Goal: Task Accomplishment & Management: Use online tool/utility

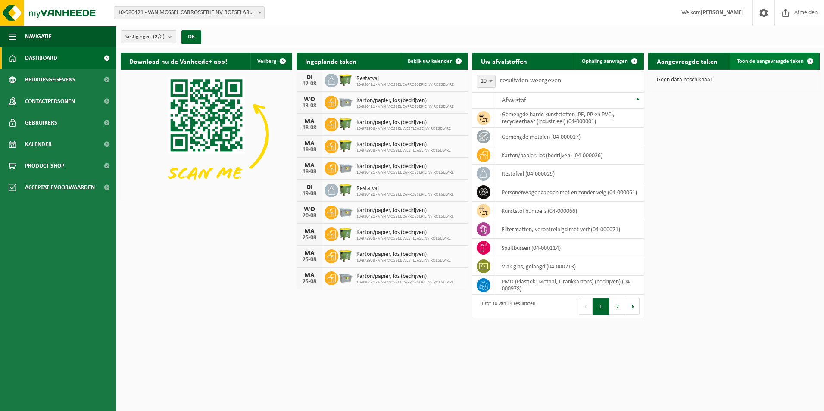
click at [812, 60] on span at bounding box center [810, 61] width 17 height 17
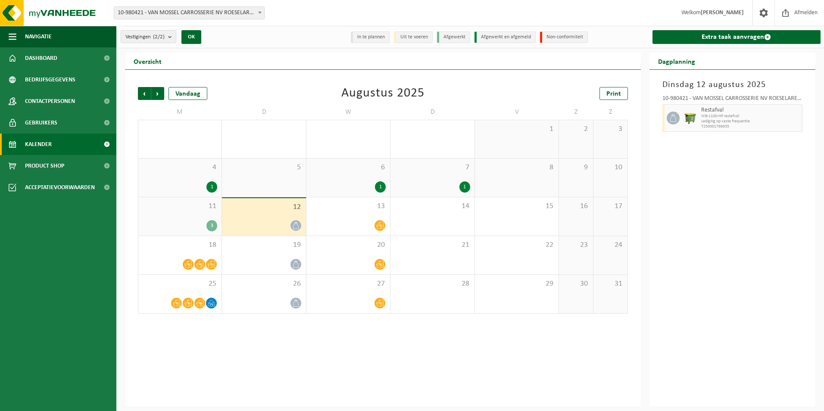
click at [60, 147] on link "Kalender" at bounding box center [58, 145] width 116 height 22
click at [380, 226] on icon at bounding box center [379, 225] width 7 height 7
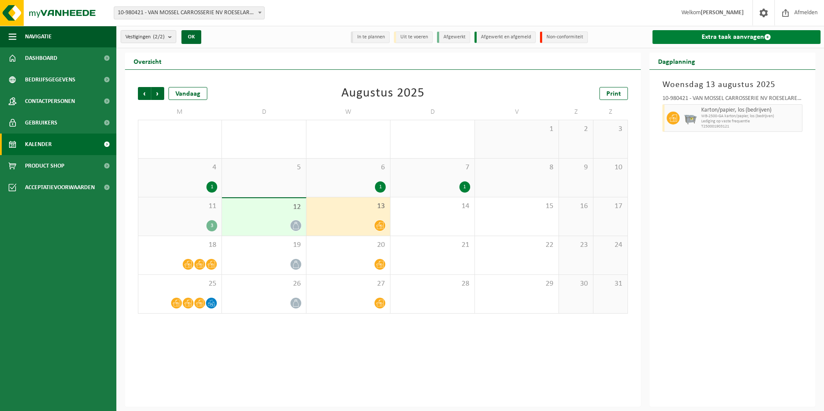
click at [741, 34] on link "Extra taak aanvragen" at bounding box center [737, 37] width 169 height 14
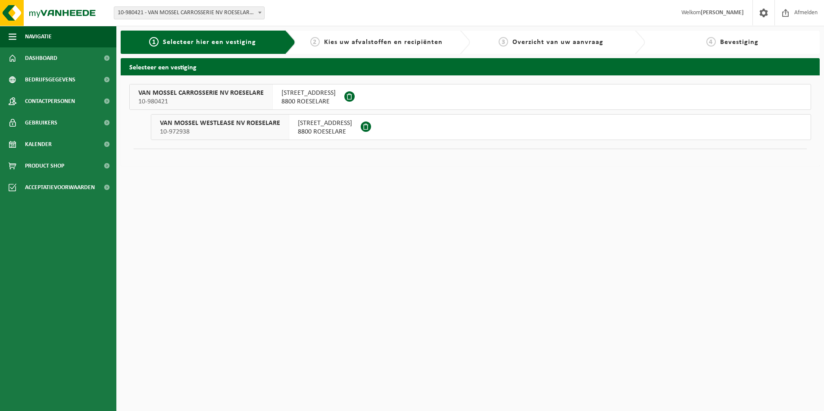
click at [214, 91] on span "VAN MOSSEL CARROSSERIE NV ROESELARE" at bounding box center [200, 93] width 125 height 9
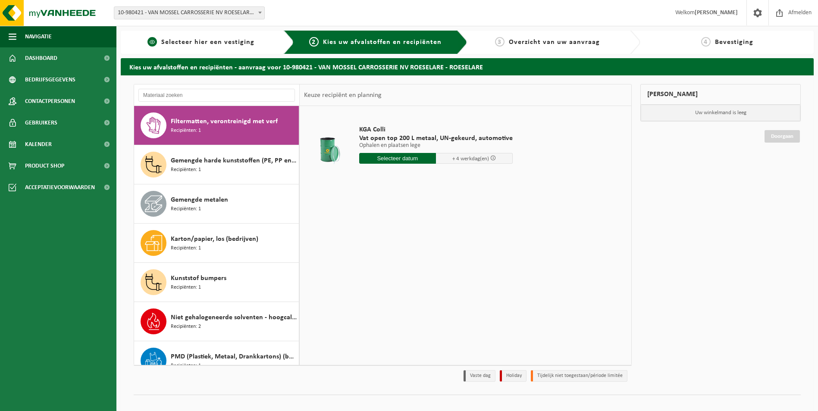
click at [208, 43] on span "Selecteer hier een vestiging" at bounding box center [207, 42] width 93 height 7
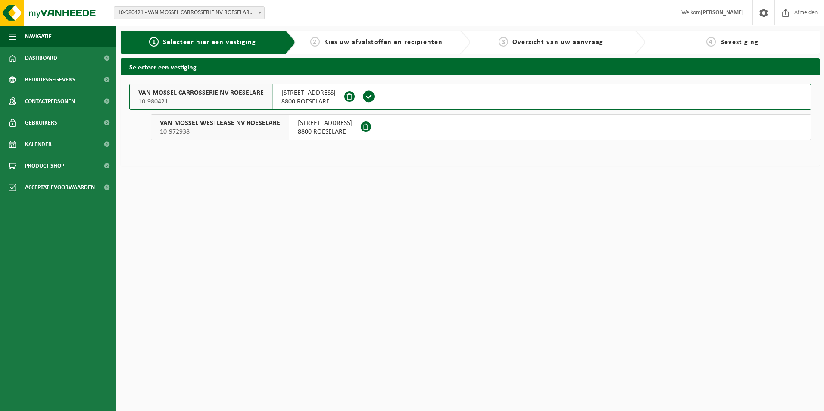
click at [220, 97] on span "10-980421" at bounding box center [200, 101] width 125 height 9
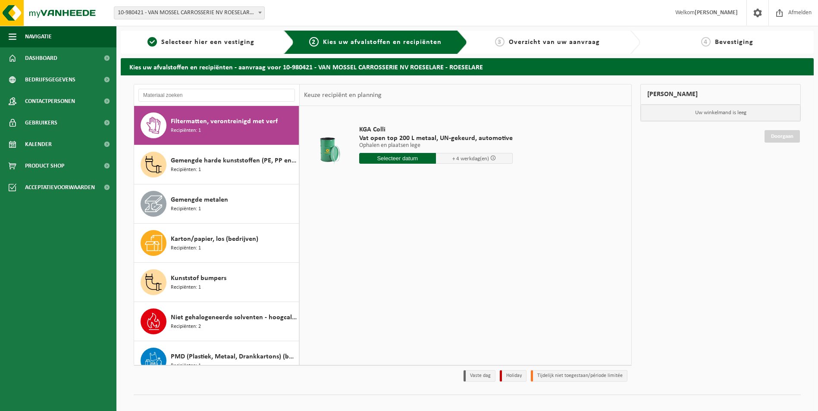
click at [535, 43] on span "Overzicht van uw aanvraag" at bounding box center [554, 42] width 91 height 7
click at [107, 143] on span at bounding box center [106, 145] width 19 height 22
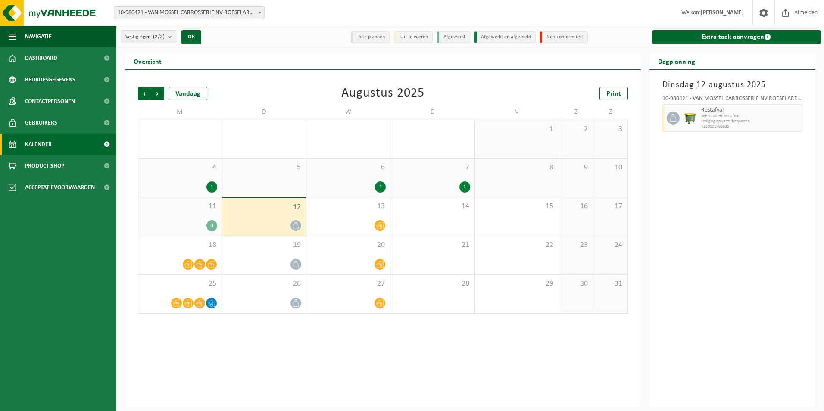
click at [212, 225] on div "3" at bounding box center [211, 225] width 11 height 11
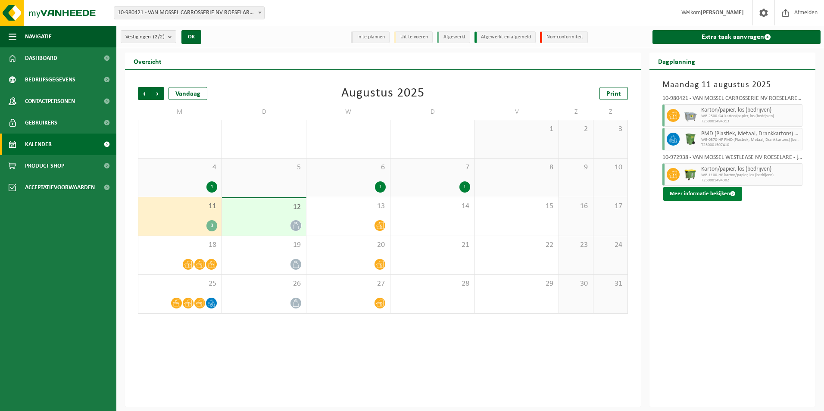
click at [731, 193] on span at bounding box center [733, 194] width 6 height 6
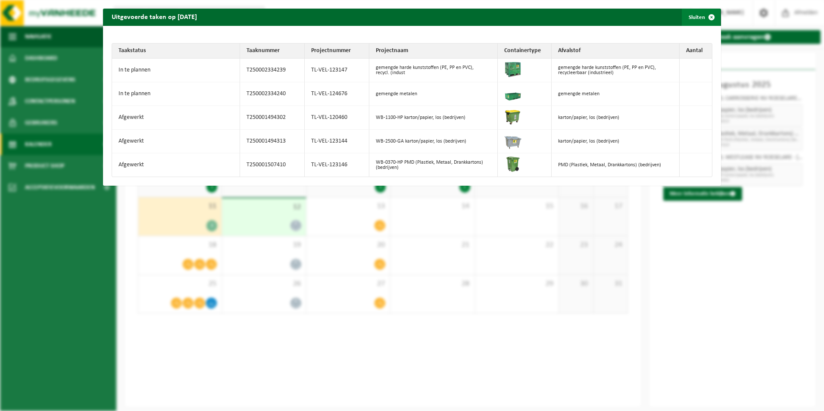
click at [705, 18] on span "button" at bounding box center [711, 17] width 17 height 17
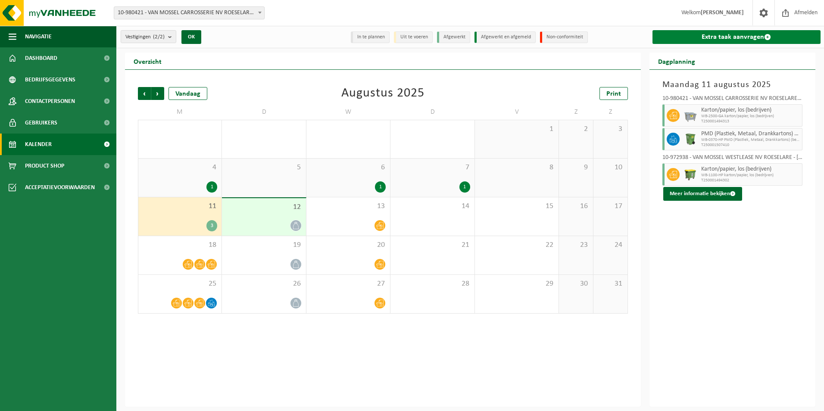
click at [765, 37] on span at bounding box center [767, 37] width 7 height 7
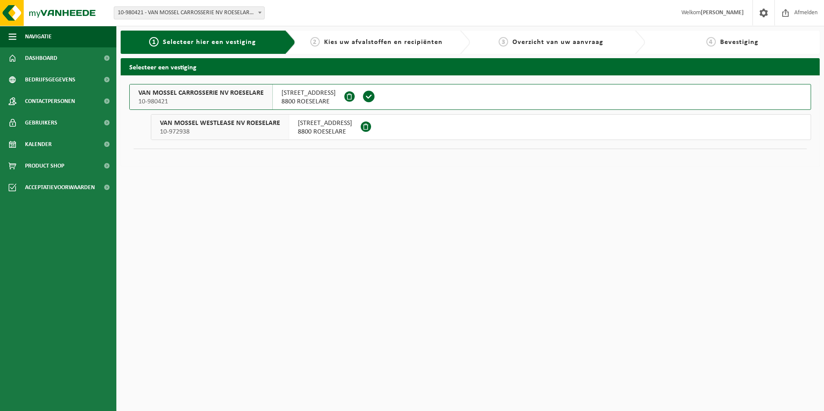
click at [216, 96] on span "VAN MOSSEL CARROSSERIE NV ROESELARE" at bounding box center [200, 93] width 125 height 9
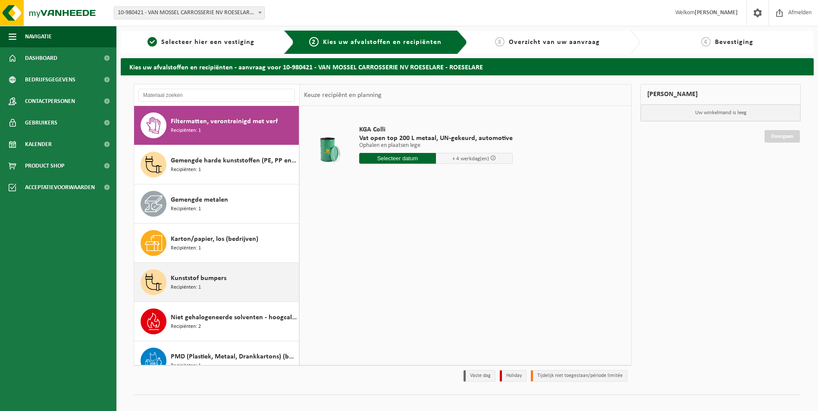
click at [206, 287] on div "Kunststof bumpers Recipiënten: 1" at bounding box center [234, 282] width 126 height 26
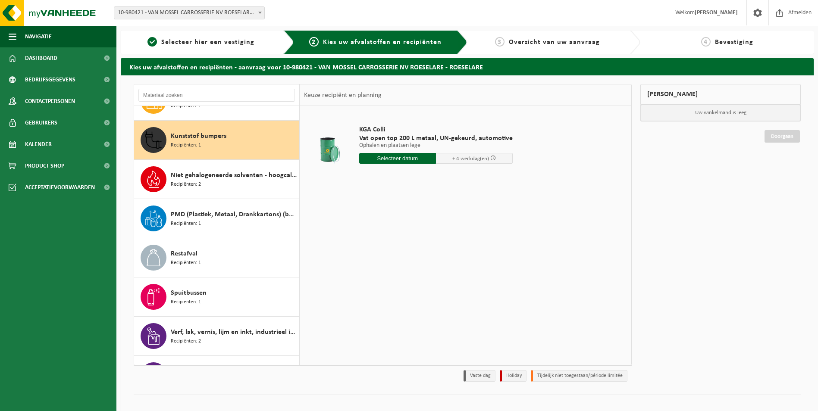
scroll to position [157, 0]
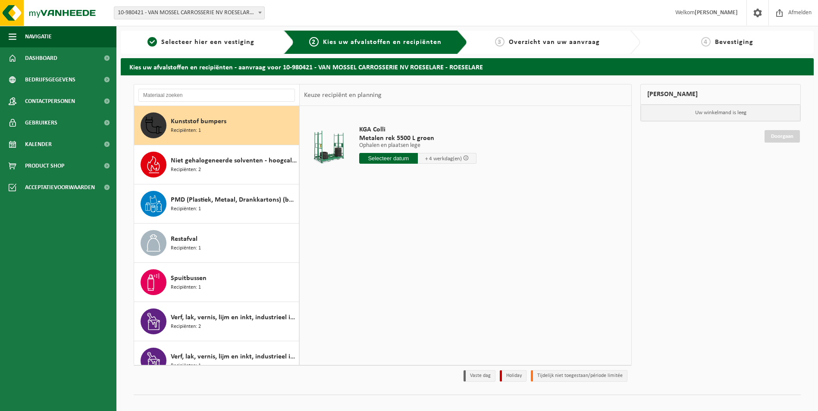
click at [391, 160] on input "text" at bounding box center [388, 158] width 59 height 11
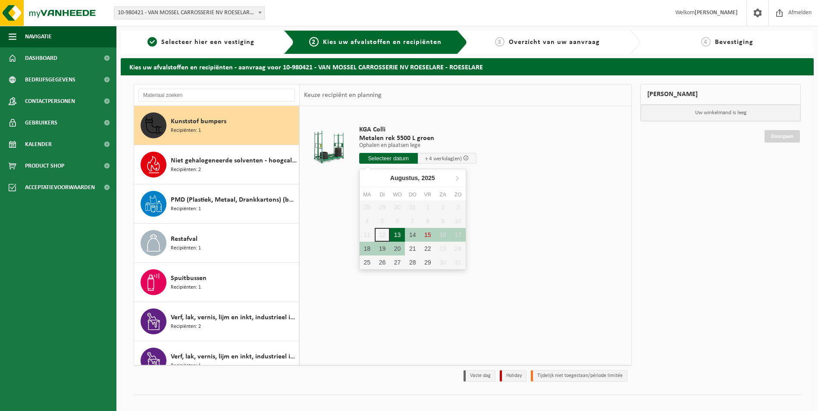
click at [397, 233] on div "13" at bounding box center [397, 235] width 15 height 14
type input "Van 2025-08-13"
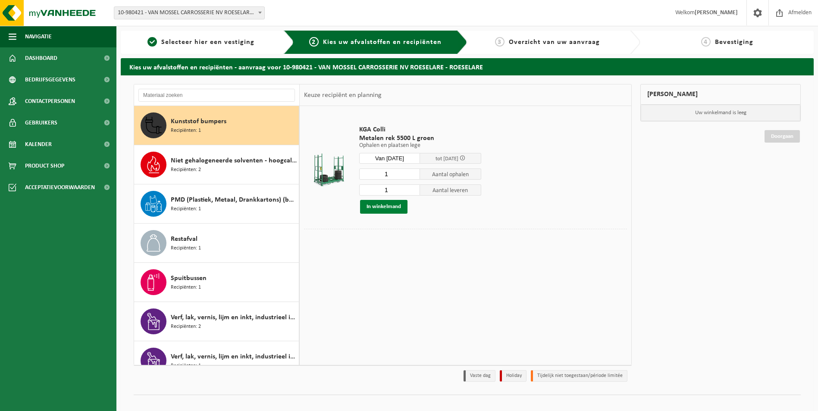
click at [390, 206] on button "In winkelmand" at bounding box center [383, 207] width 47 height 14
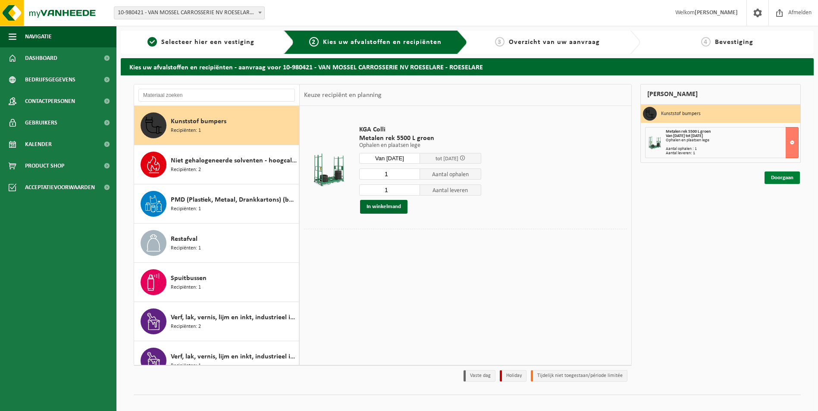
click at [781, 179] on link "Doorgaan" at bounding box center [781, 178] width 35 height 12
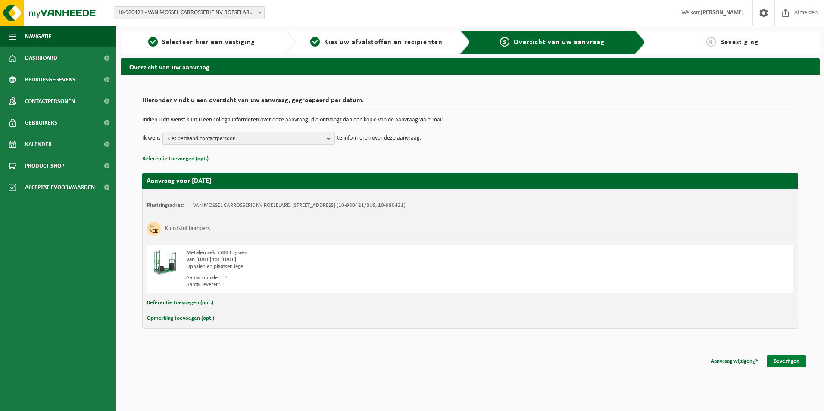
click at [785, 361] on link "Bevestigen" at bounding box center [786, 361] width 39 height 12
